Goal: Task Accomplishment & Management: Manage account settings

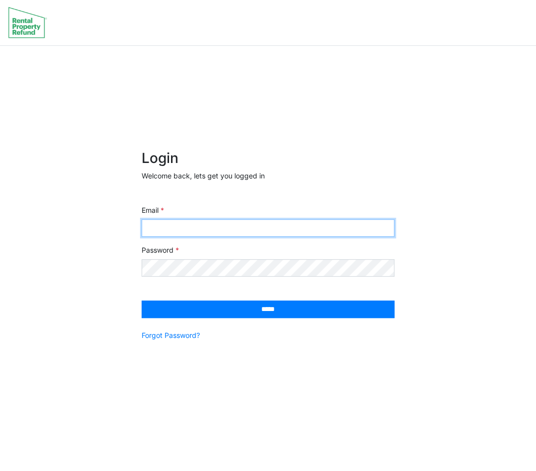
click at [298, 228] on input "Email" at bounding box center [267, 227] width 253 height 17
type input "**********"
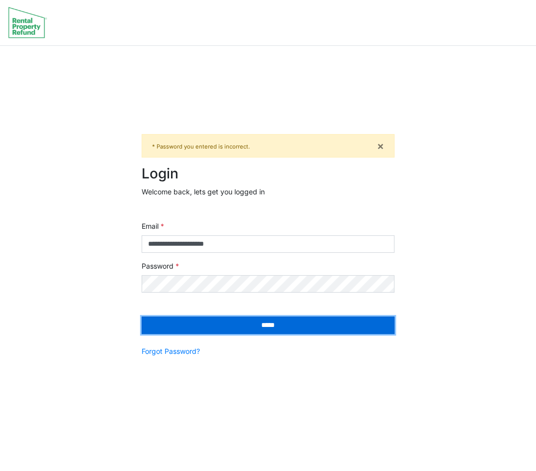
click at [244, 320] on input "*****" at bounding box center [267, 324] width 253 height 17
